Goal: Task Accomplishment & Management: Manage account settings

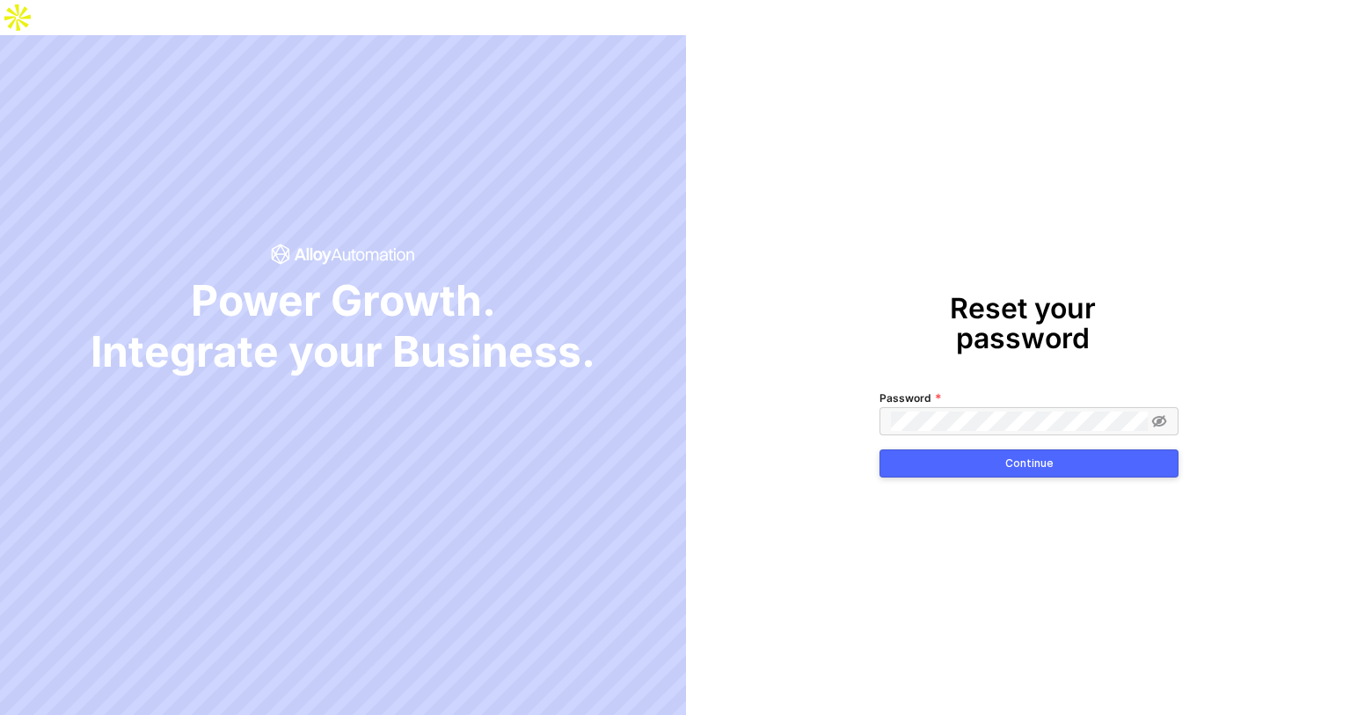
click at [958, 449] on button "Continue" at bounding box center [1028, 463] width 299 height 28
click at [1159, 414] on icon at bounding box center [1159, 421] width 16 height 14
click at [1065, 449] on button "Continue" at bounding box center [1028, 463] width 299 height 28
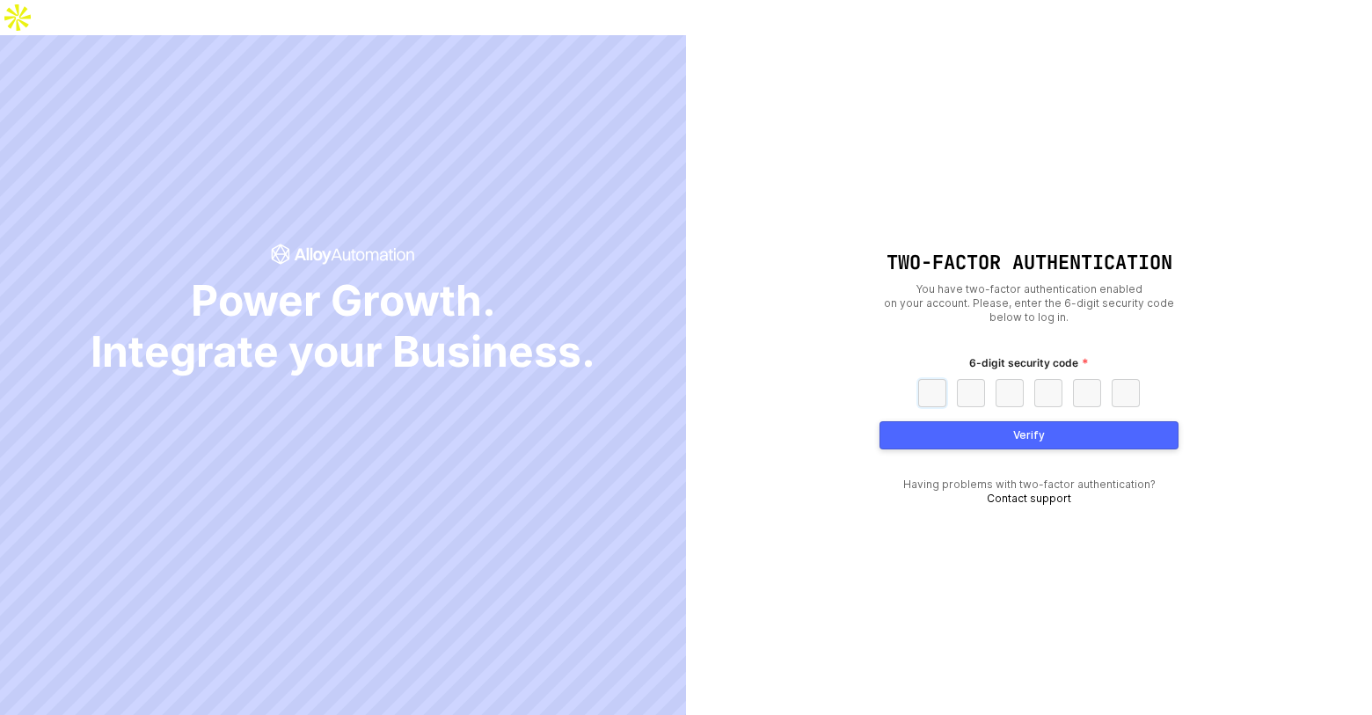
paste input "3"
type input "3"
type input "2"
type input "3"
type input "7"
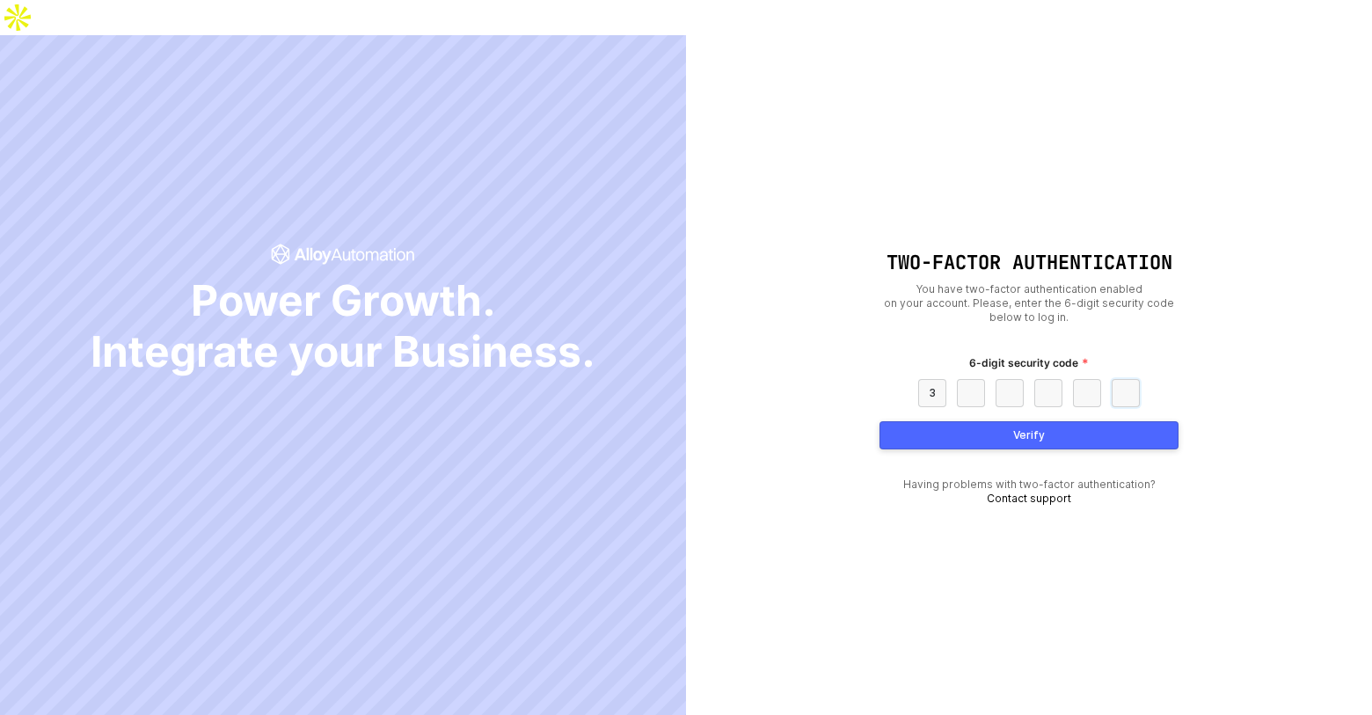
type input "0"
type input "9"
click at [1047, 421] on button "Verify" at bounding box center [1028, 435] width 299 height 28
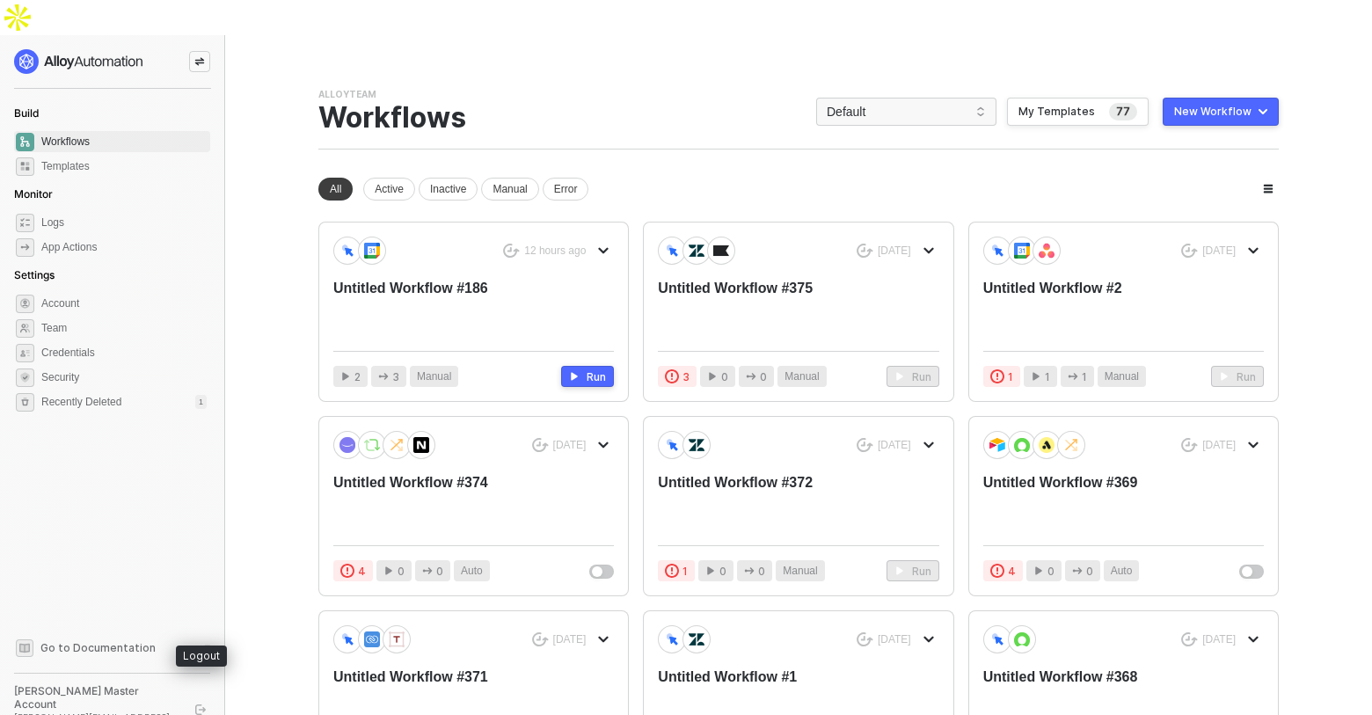
click at [193, 699] on button "button" at bounding box center [200, 709] width 21 height 21
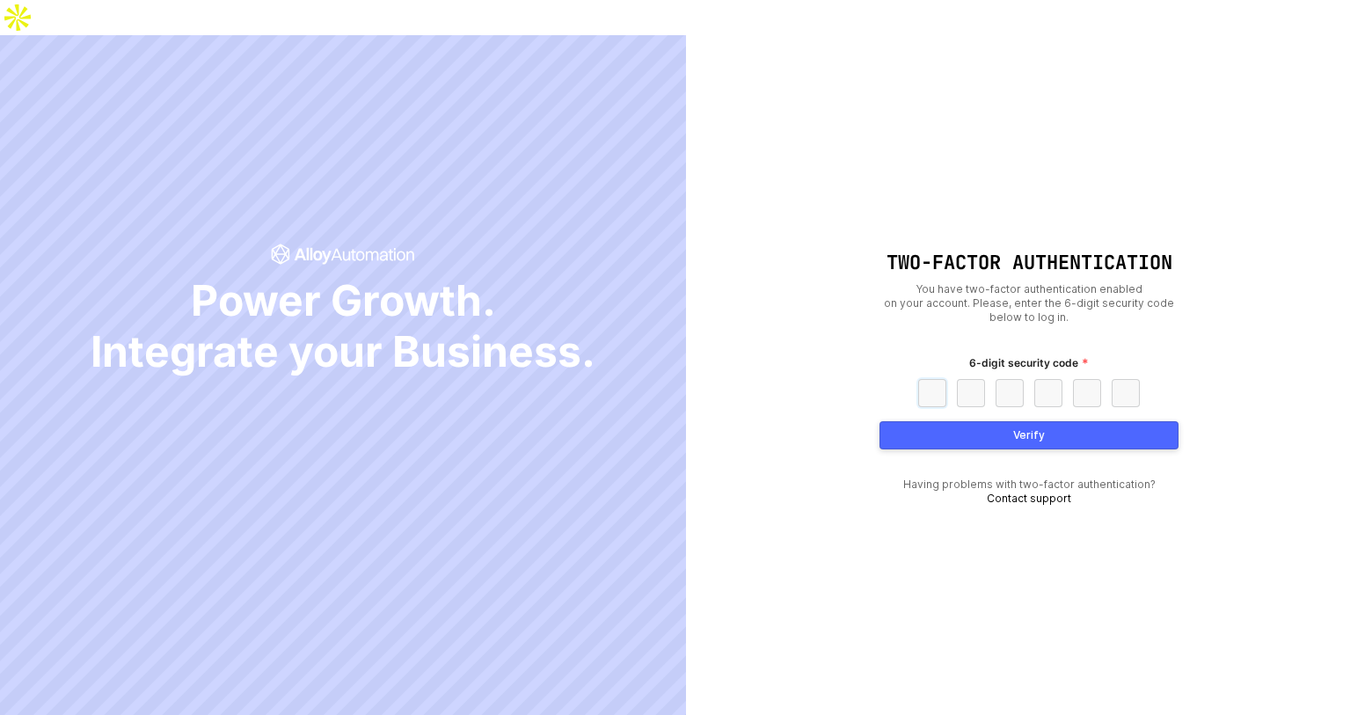
paste input "3"
type input "3"
type input "1"
type input "2"
type input "9"
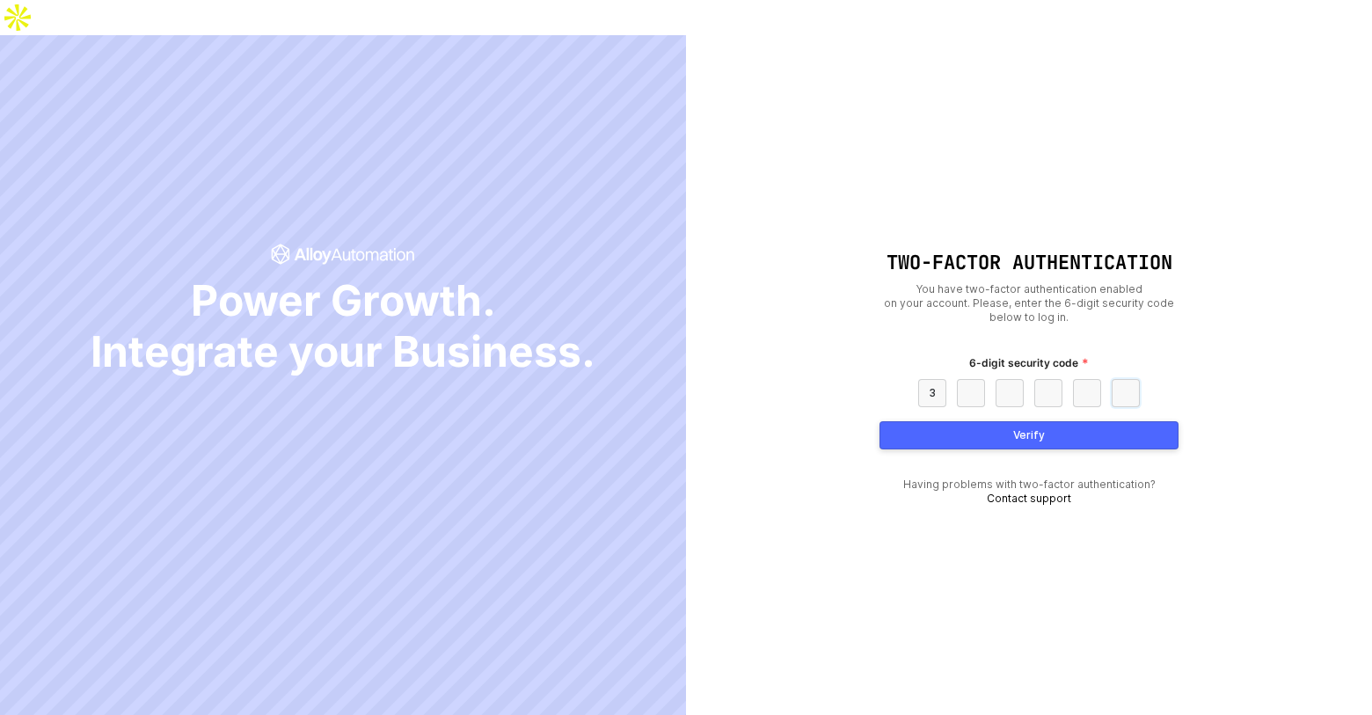
type input "3"
click at [1017, 384] on div "Two-Factor Authentication You have two-factor authentication enabled on your ac…" at bounding box center [1028, 392] width 299 height 281
drag, startPoint x: 1026, startPoint y: 390, endPoint x: 992, endPoint y: 344, distance: 57.2
click at [1026, 421] on button "Verify" at bounding box center [1028, 435] width 299 height 28
